Goal: Task Accomplishment & Management: Use online tool/utility

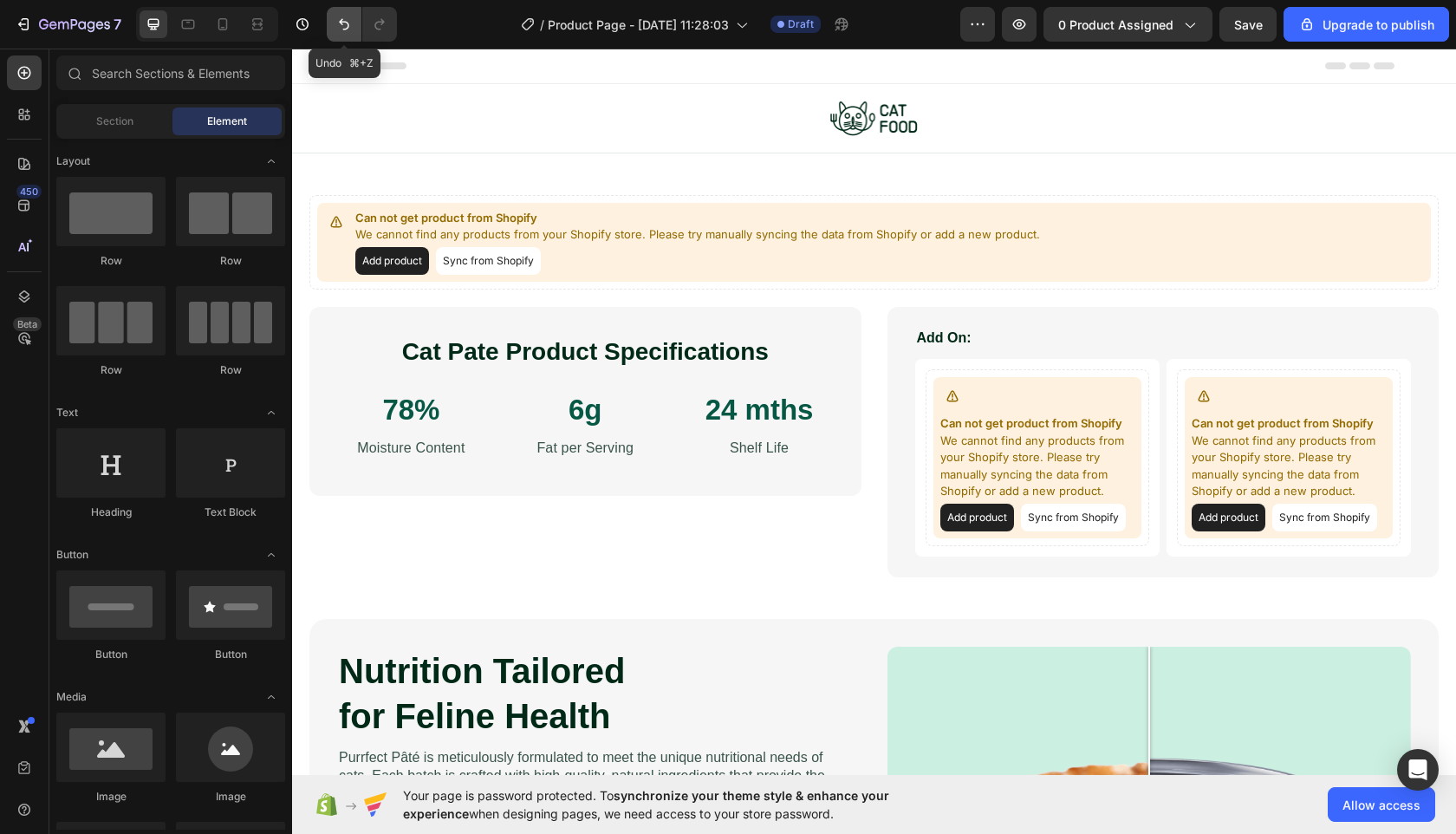
click at [341, 28] on icon "Undo/Redo" at bounding box center [345, 25] width 18 height 18
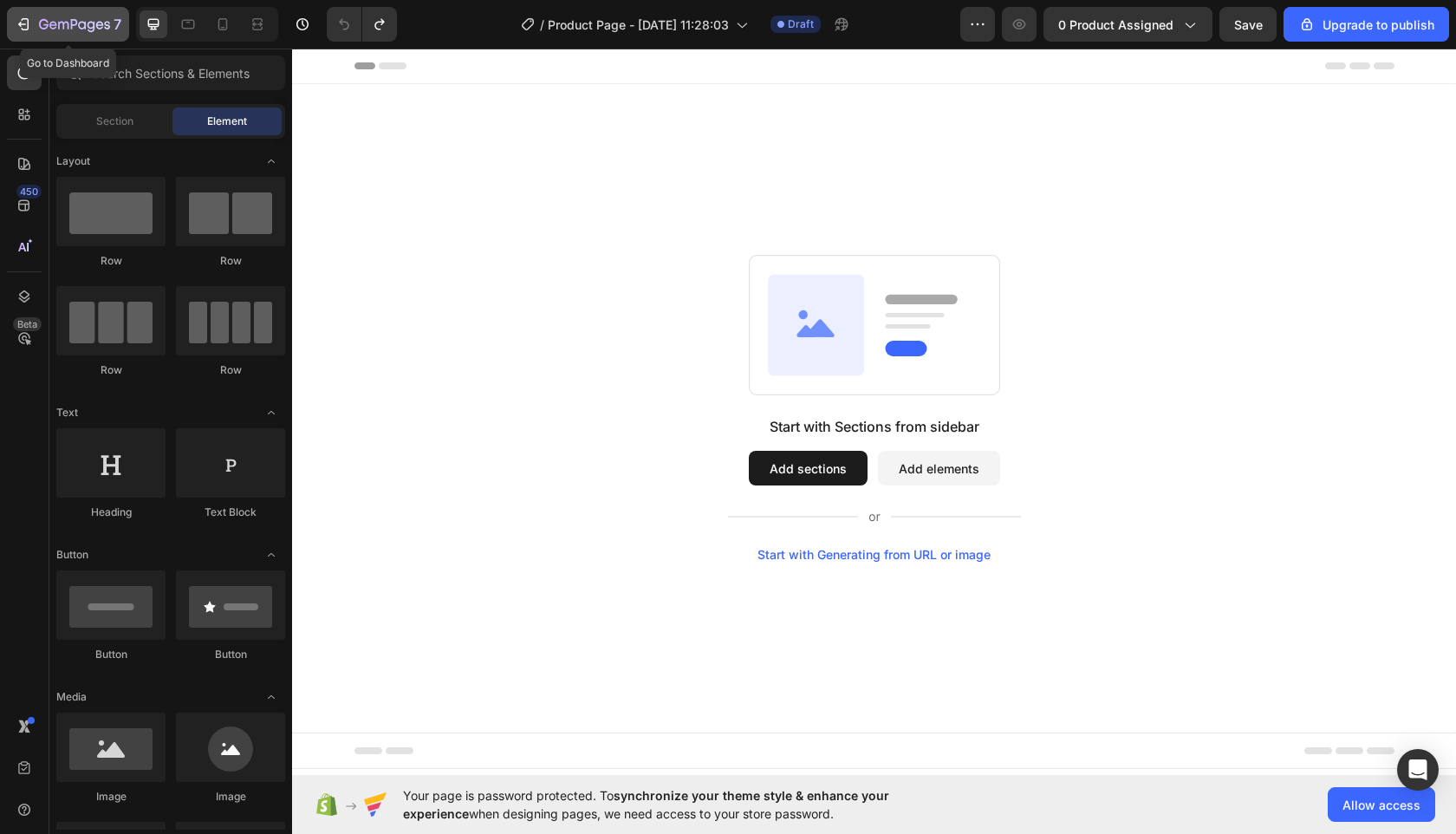
click at [70, 27] on icon "button" at bounding box center [74, 26] width 71 height 15
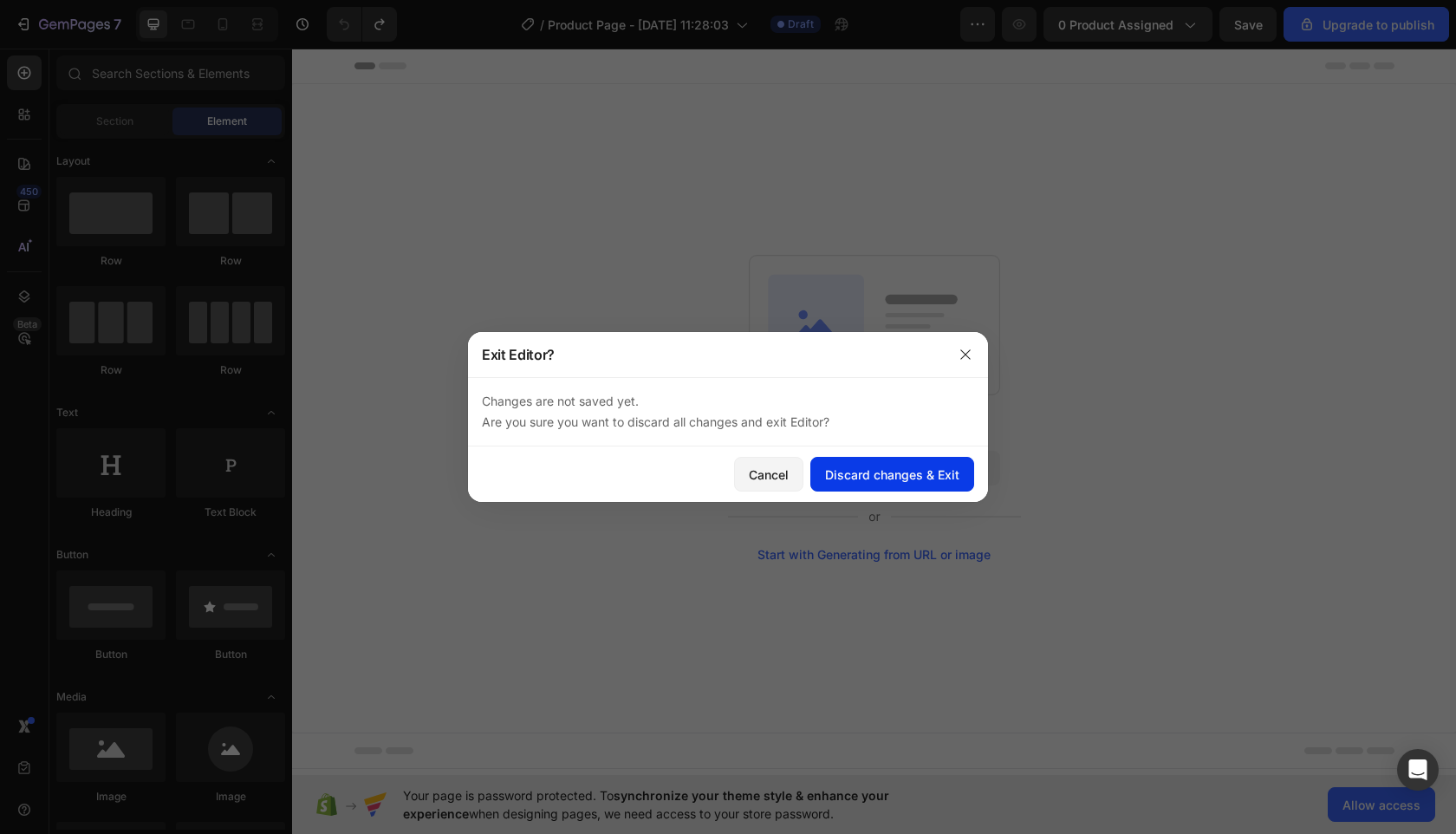
click at [930, 482] on div "Discard changes & Exit" at bounding box center [893, 475] width 135 height 19
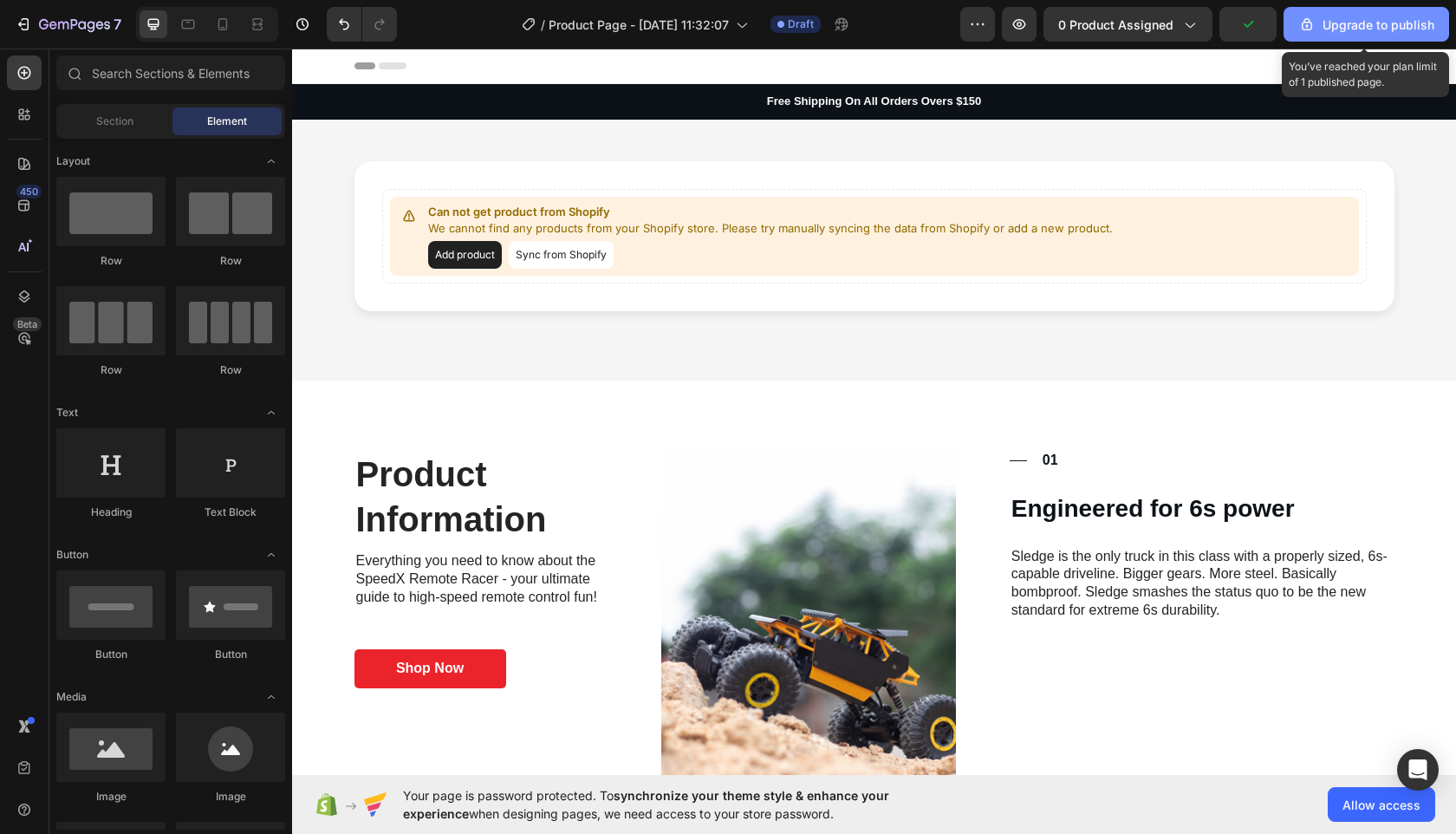
click at [1353, 29] on div "Upgrade to publish" at bounding box center [1367, 25] width 136 height 19
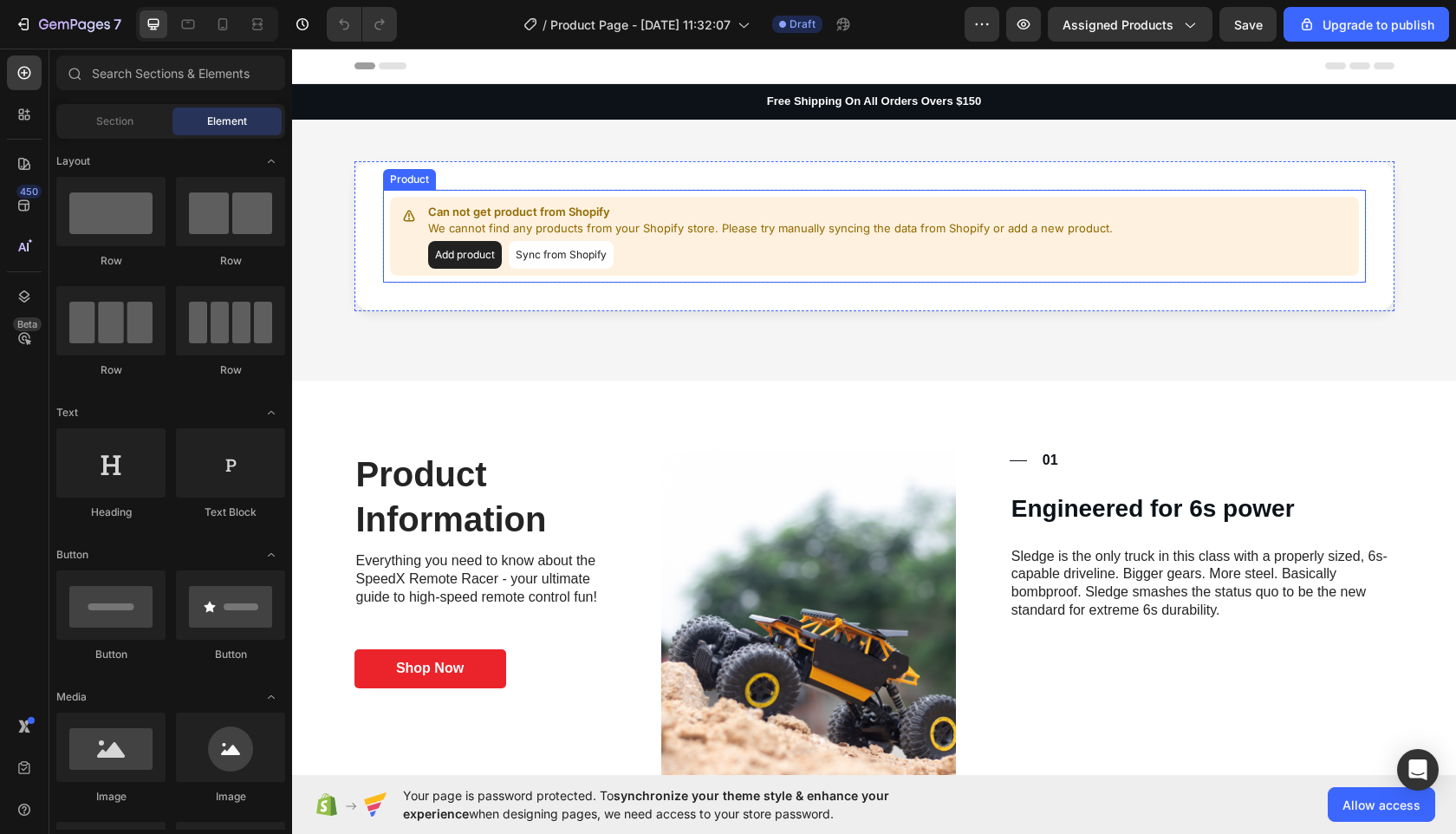
click at [465, 254] on button "Add product" at bounding box center [464, 254] width 74 height 27
